Goal: Information Seeking & Learning: Learn about a topic

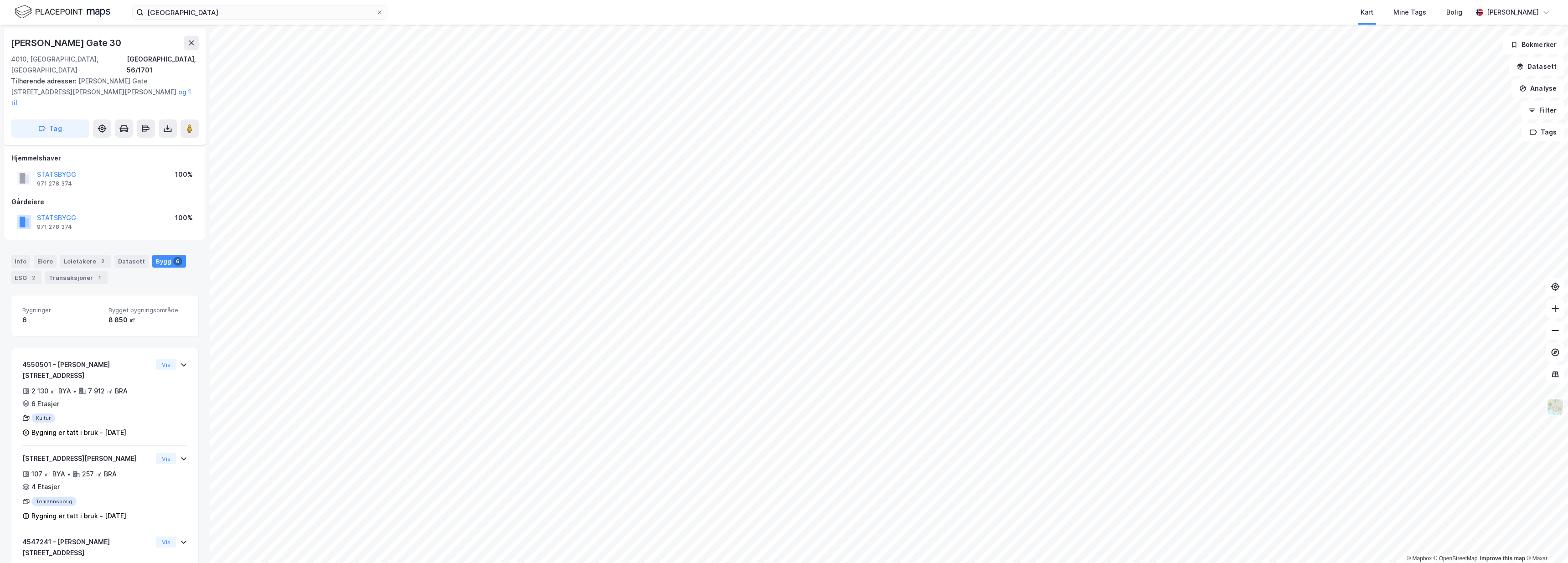
scroll to position [154, 0]
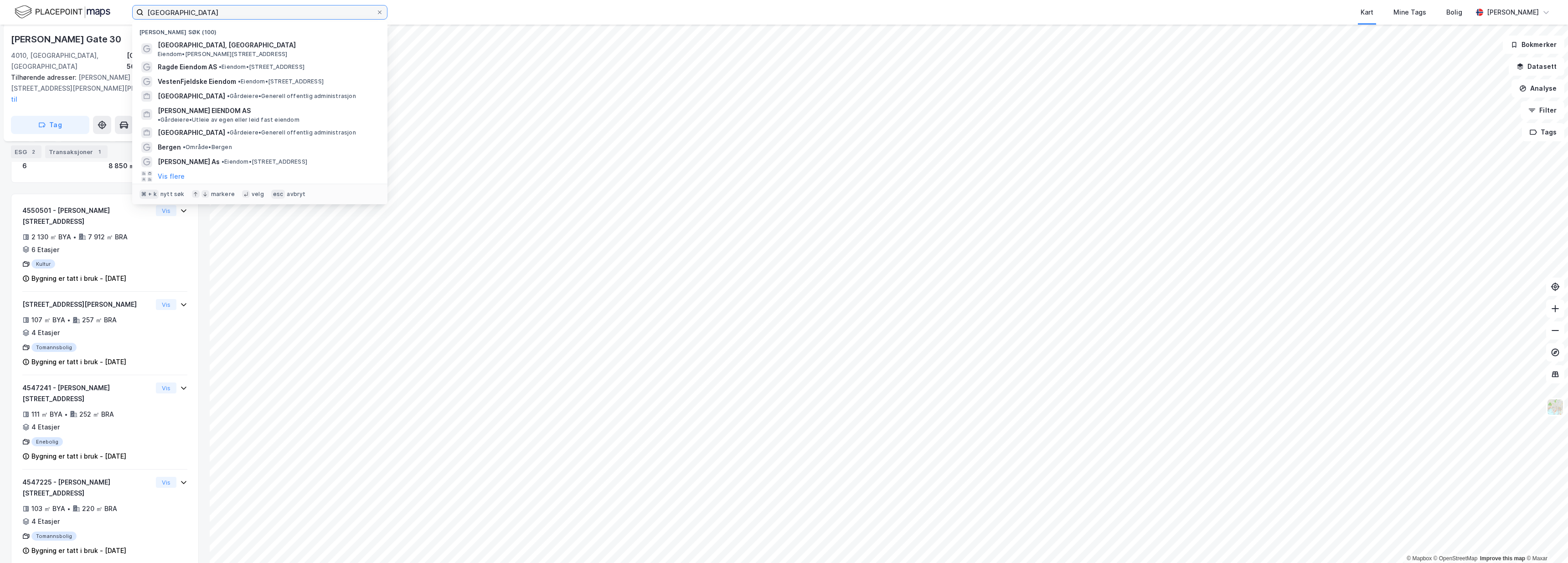
drag, startPoint x: 309, startPoint y: 14, endPoint x: 75, endPoint y: 7, distance: 234.1
click at [75, 7] on div "stavanger Nylige søk (100) Arkeologisk museum, Universitetet i Stavanger Eiendo…" at bounding box center [784, 12] width 1568 height 25
click at [197, 144] on span "• Område • Bergen" at bounding box center [208, 147] width 49 height 7
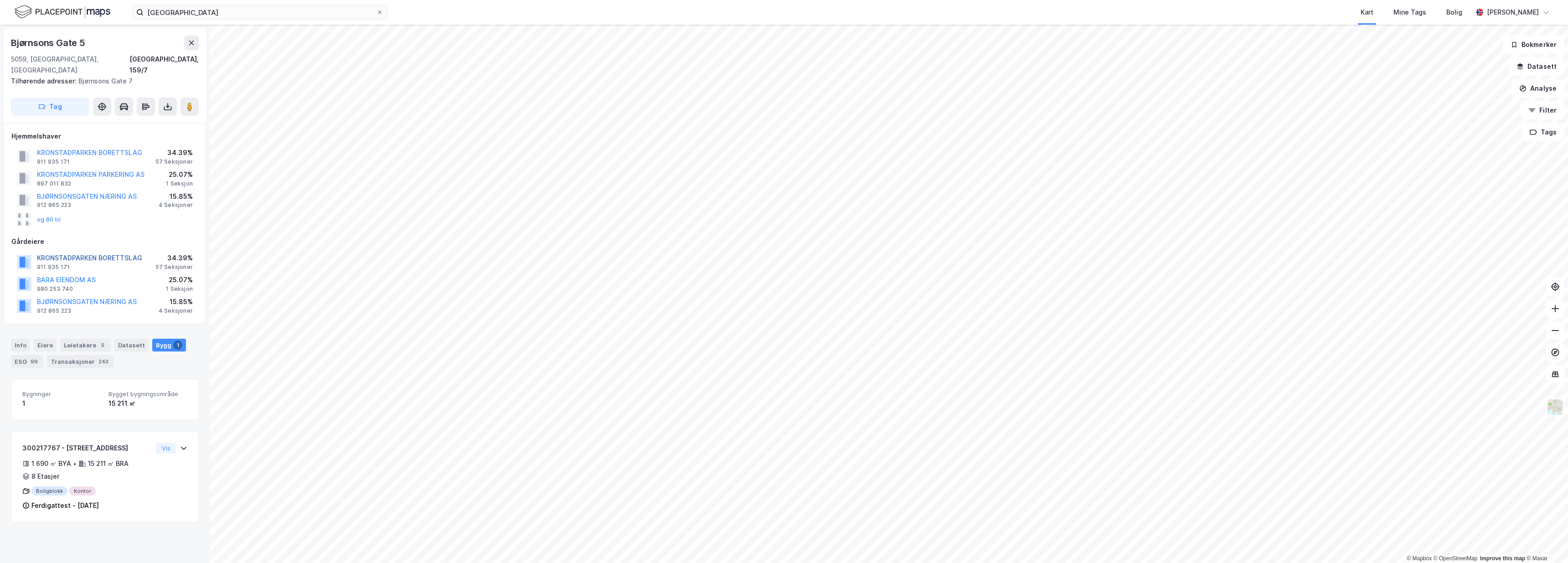
click at [0, 0] on button "KRONSTADPARKEN BORETTSLAG" at bounding box center [0, 0] width 0 height 0
click at [0, 0] on button "BJØRNSONSGATEN NÆRING AS" at bounding box center [0, 0] width 0 height 0
click at [0, 0] on button "og 80 til" at bounding box center [0, 0] width 0 height 0
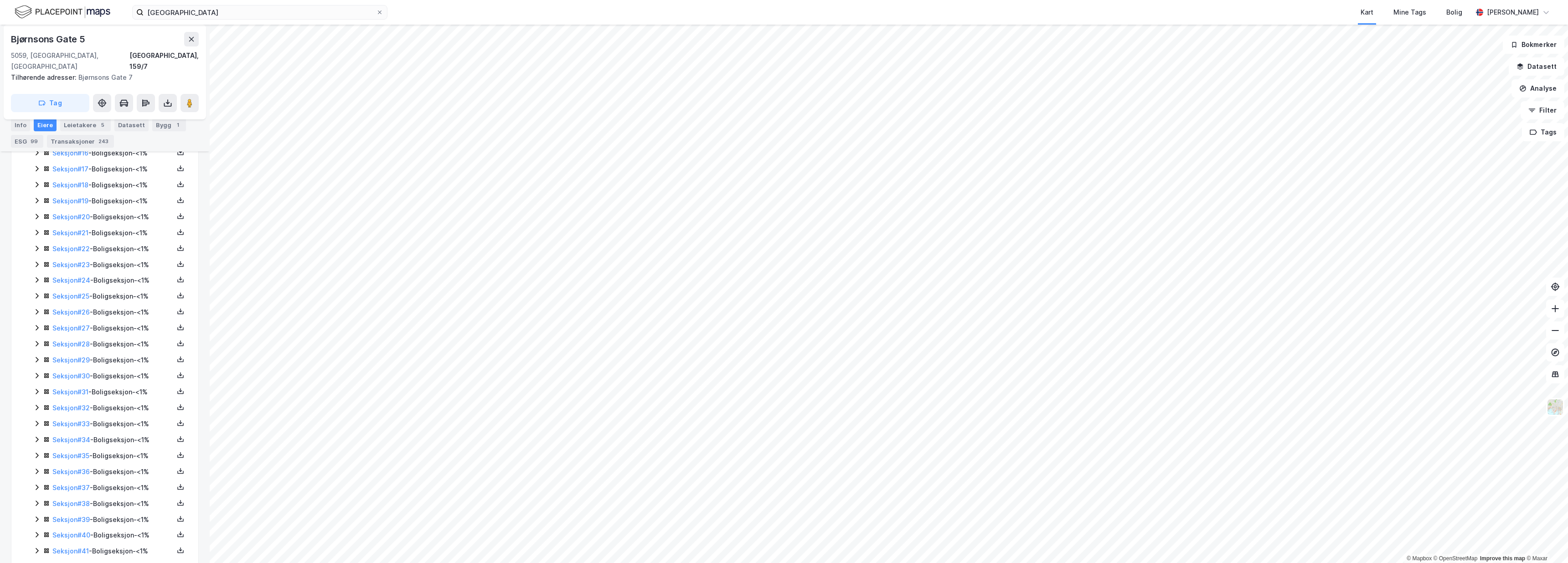
scroll to position [1421, 0]
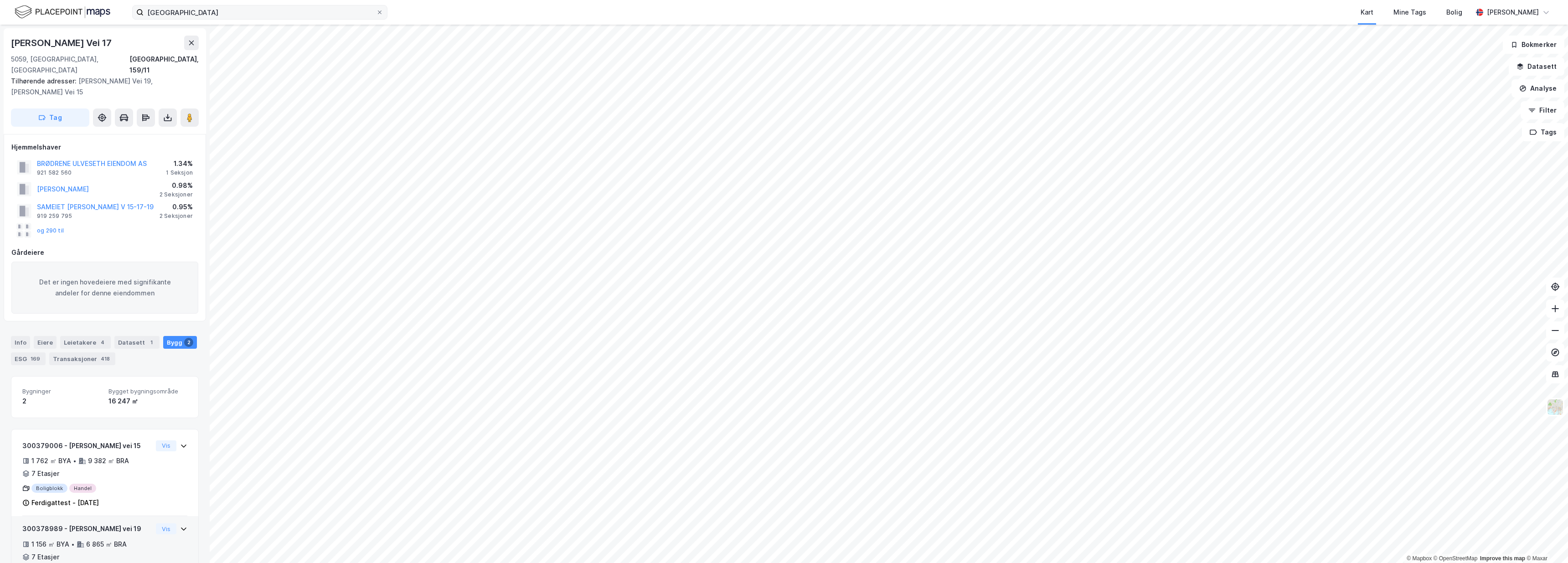
scroll to position [41, 0]
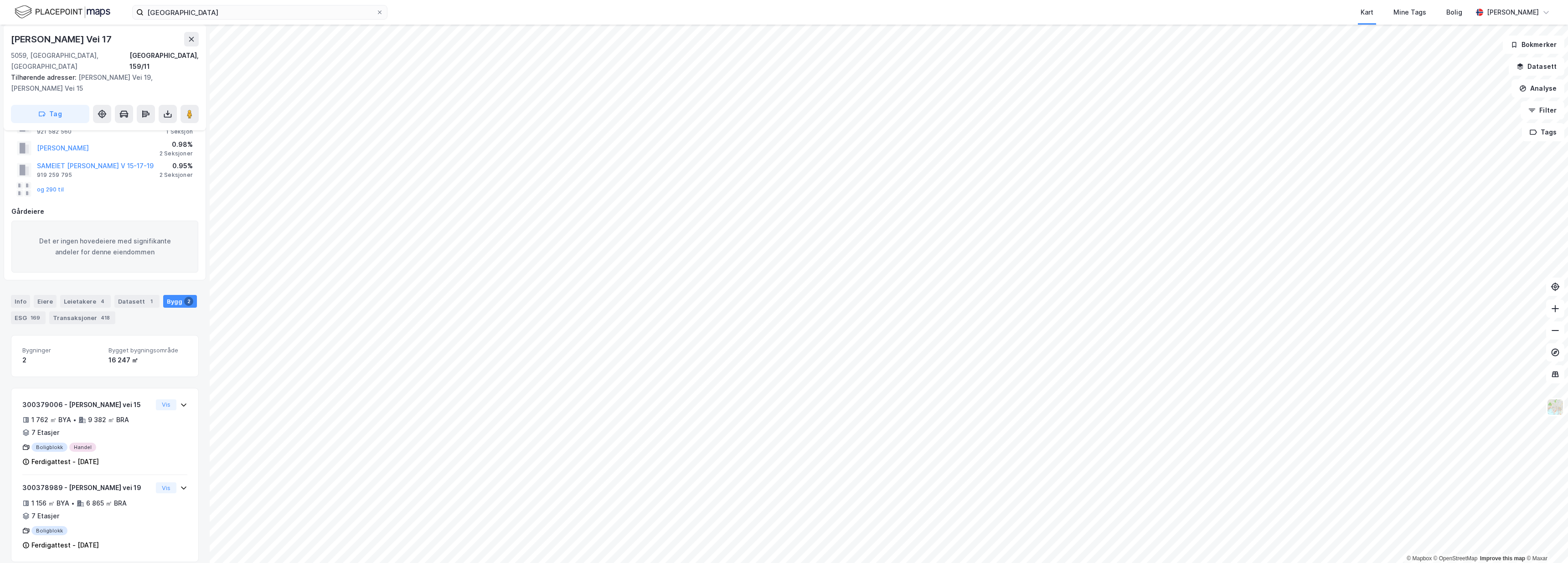
drag, startPoint x: 110, startPoint y: 42, endPoint x: 29, endPoint y: 44, distance: 81.0
click at [1, 43] on div "Inger Bang Lunds Vei 17 5059, Bergen, Vestland Bergen, 159/11 Tilhørende adress…" at bounding box center [105, 294] width 210 height 538
click at [134, 42] on div "Inger Bang Lunds Vei 17" at bounding box center [104, 39] width 188 height 15
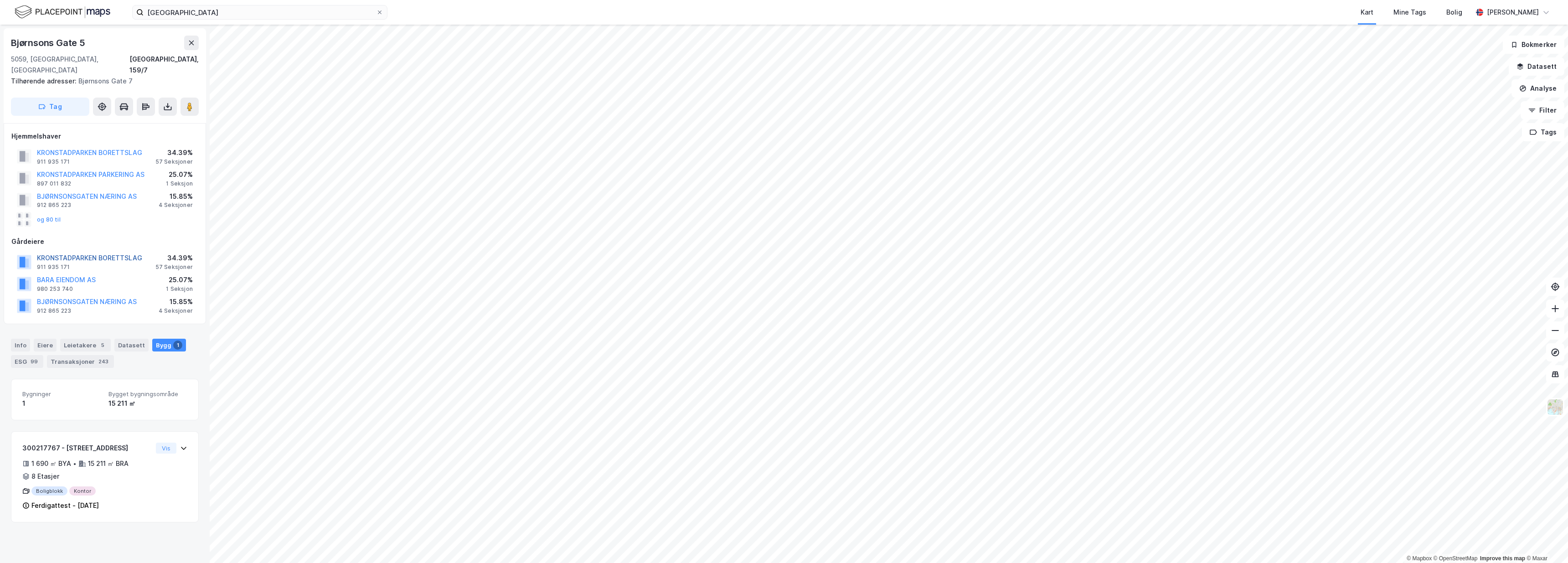
click at [0, 0] on button "KRONSTADPARKEN BORETTSLAG" at bounding box center [0, 0] width 0 height 0
click at [0, 0] on button "BJØRNSONSGATEN NÆRING AS" at bounding box center [0, 0] width 0 height 0
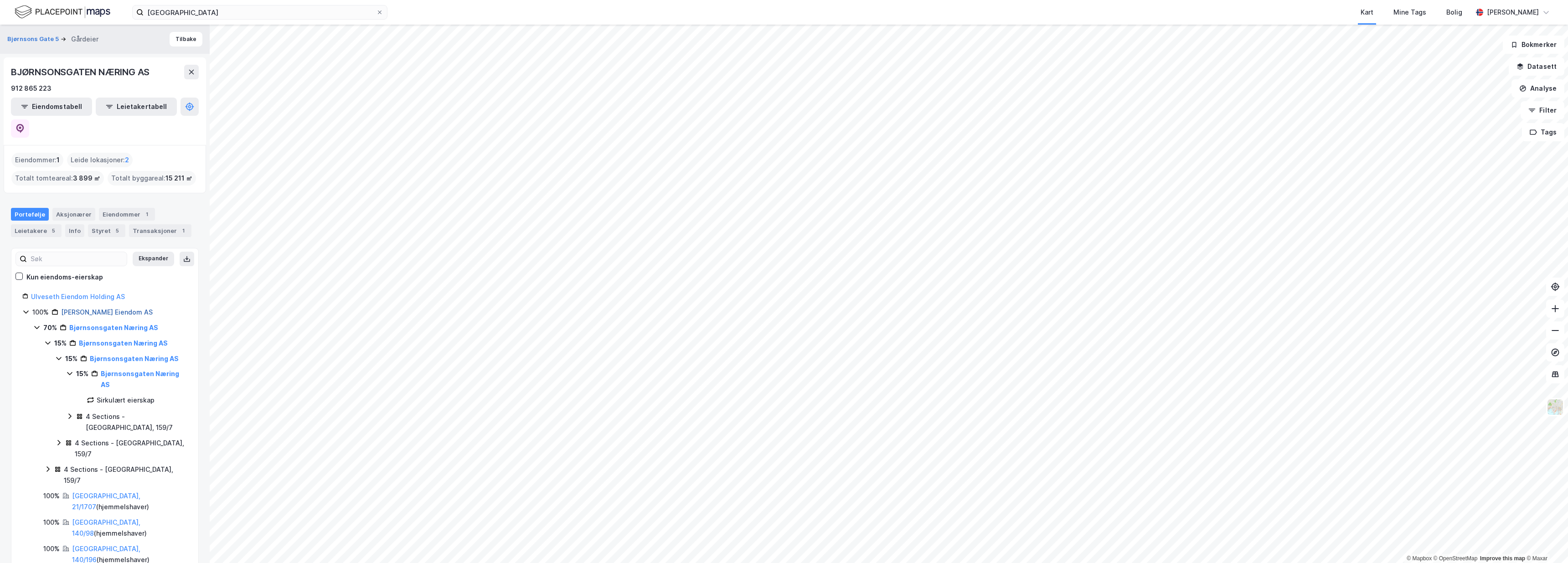
click at [109, 309] on link "Brødrene Ulveseth Eiendom AS" at bounding box center [107, 312] width 92 height 7
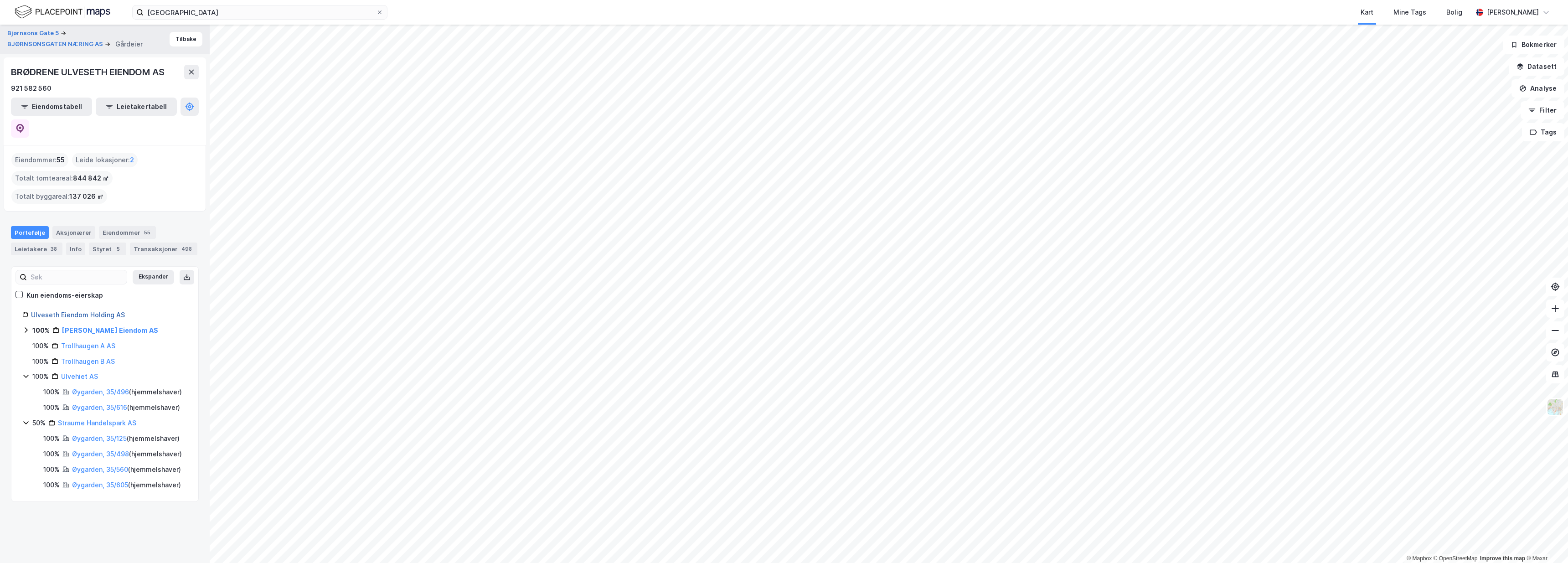
click at [75, 311] on link "Ulveseth Eiendom Holding AS" at bounding box center [78, 314] width 94 height 7
